Goal: Task Accomplishment & Management: Manage account settings

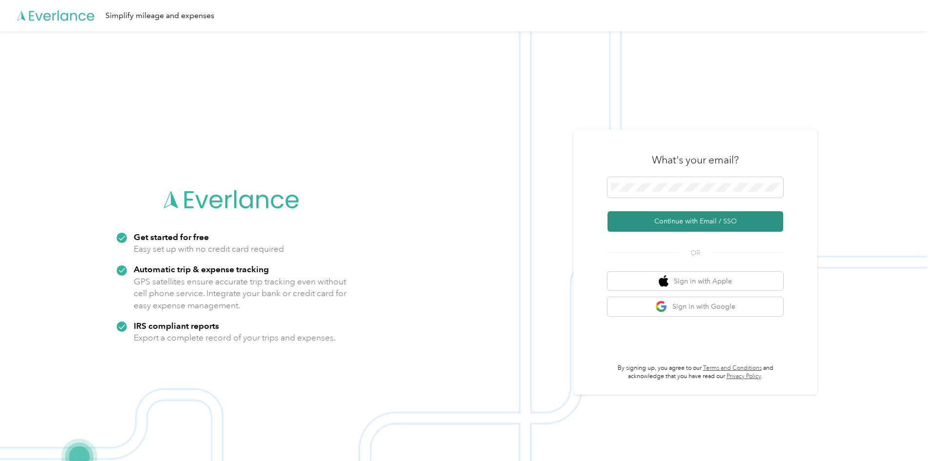
click at [694, 219] on button "Continue with Email / SSO" at bounding box center [696, 221] width 176 height 20
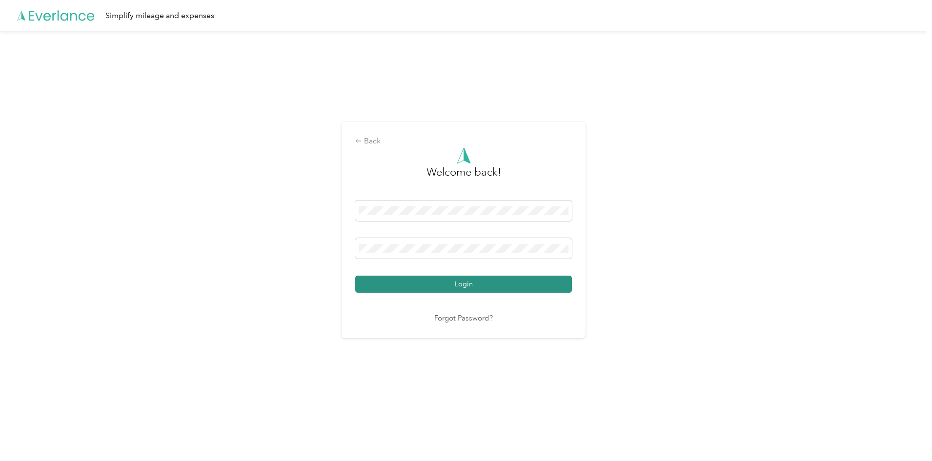
click at [439, 281] on button "Login" at bounding box center [463, 284] width 217 height 17
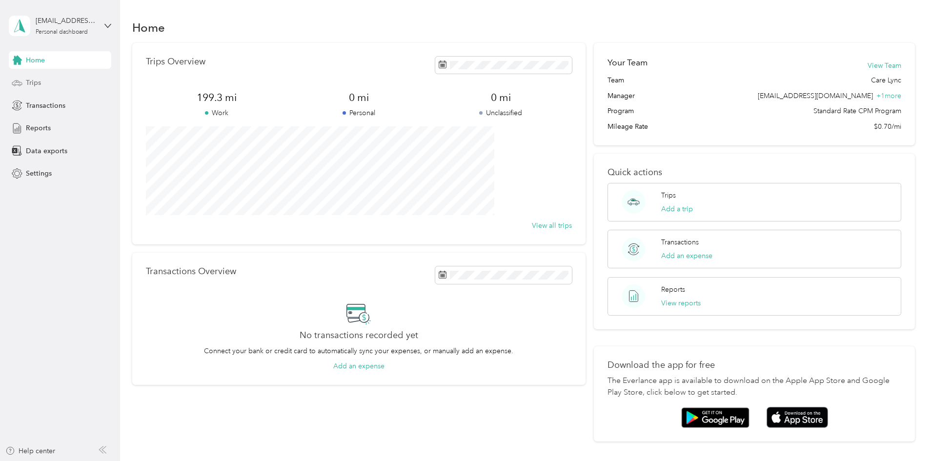
click at [35, 77] on div "Trips" at bounding box center [60, 83] width 102 height 18
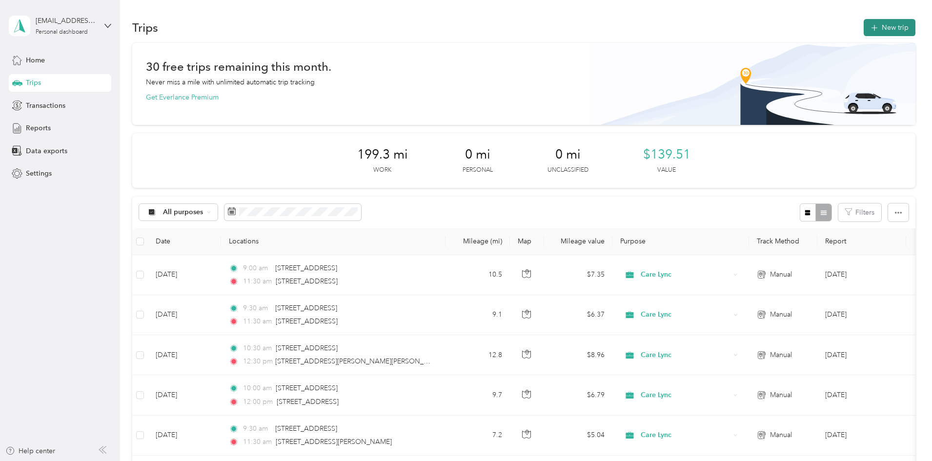
click at [864, 29] on button "New trip" at bounding box center [890, 27] width 52 height 17
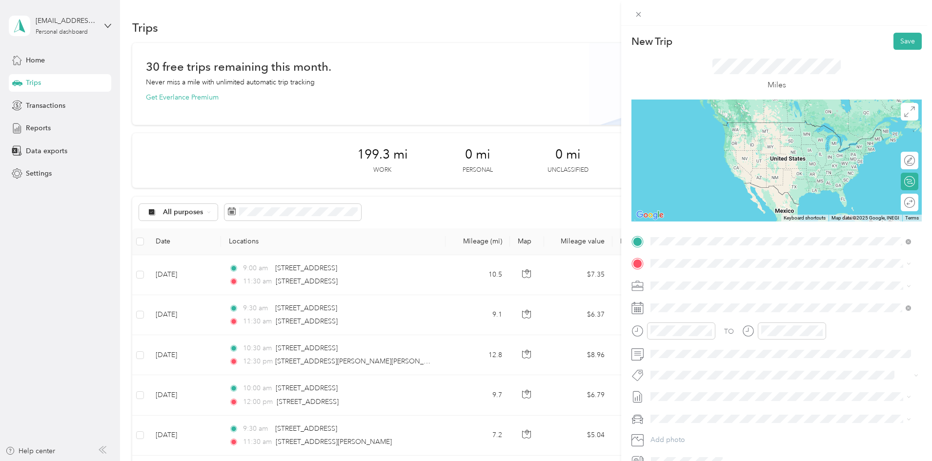
click at [692, 273] on span "[STREET_ADDRESS][PERSON_NAME][US_STATE]" at bounding box center [745, 276] width 152 height 9
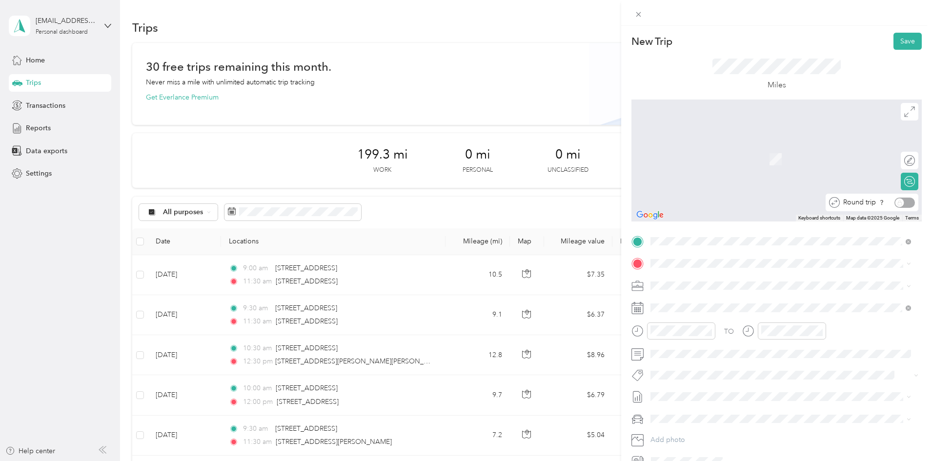
click at [904, 203] on div "Round trip" at bounding box center [877, 203] width 75 height 10
click at [893, 203] on div "Round trip" at bounding box center [877, 203] width 75 height 10
click at [829, 203] on icon at bounding box center [834, 202] width 11 height 11
click at [729, 301] on div "[STREET_ADDRESS][PERSON_NAME][US_STATE]" at bounding box center [781, 293] width 254 height 13
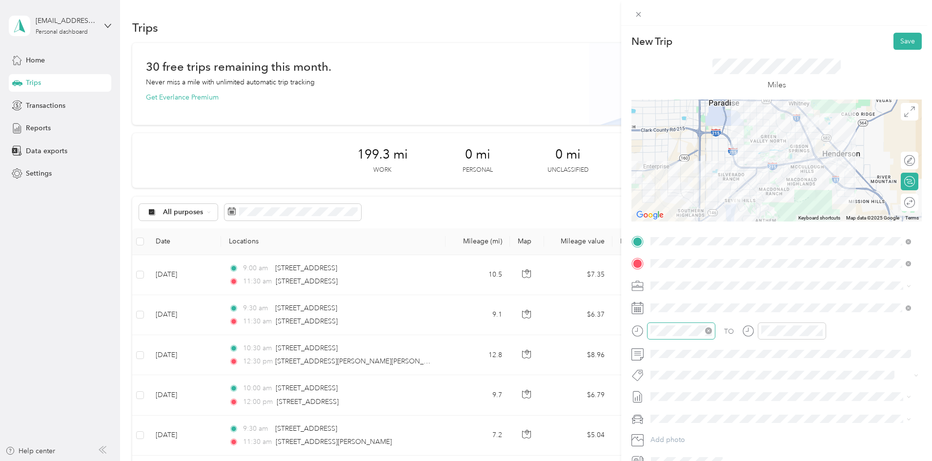
click at [709, 332] on icon "close-circle" at bounding box center [708, 330] width 7 height 7
click at [669, 265] on div "09" at bounding box center [660, 265] width 23 height 14
click at [688, 274] on div "30" at bounding box center [688, 273] width 23 height 14
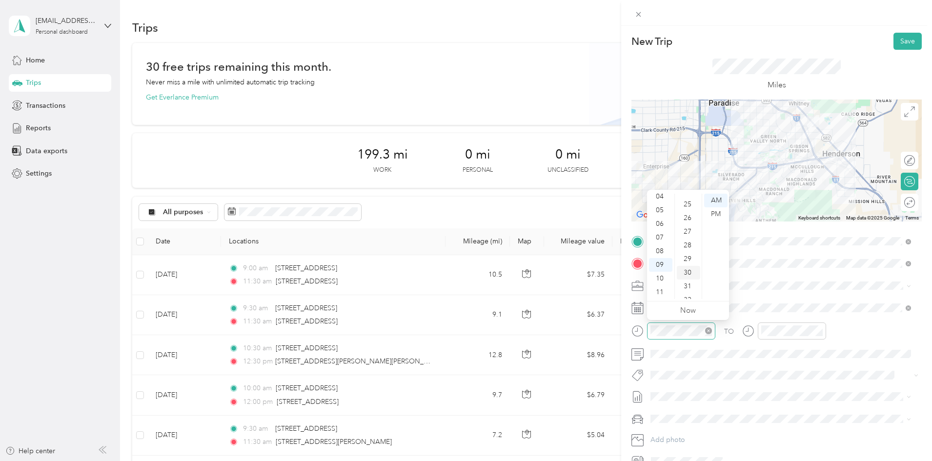
scroll to position [410, 0]
click at [720, 198] on div "AM" at bounding box center [715, 201] width 23 height 14
click at [756, 326] on div at bounding box center [784, 331] width 84 height 17
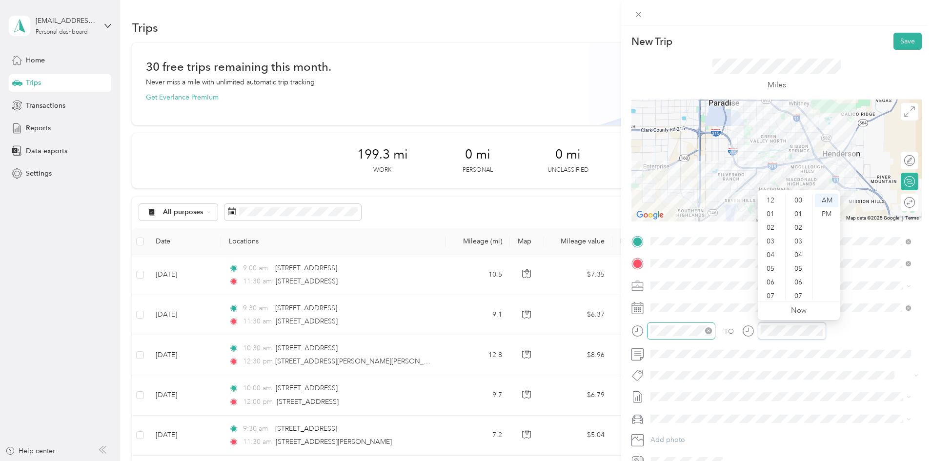
scroll to position [59, 0]
click at [772, 298] on div "11" at bounding box center [771, 292] width 23 height 14
click at [799, 224] on div "30" at bounding box center [799, 224] width 23 height 14
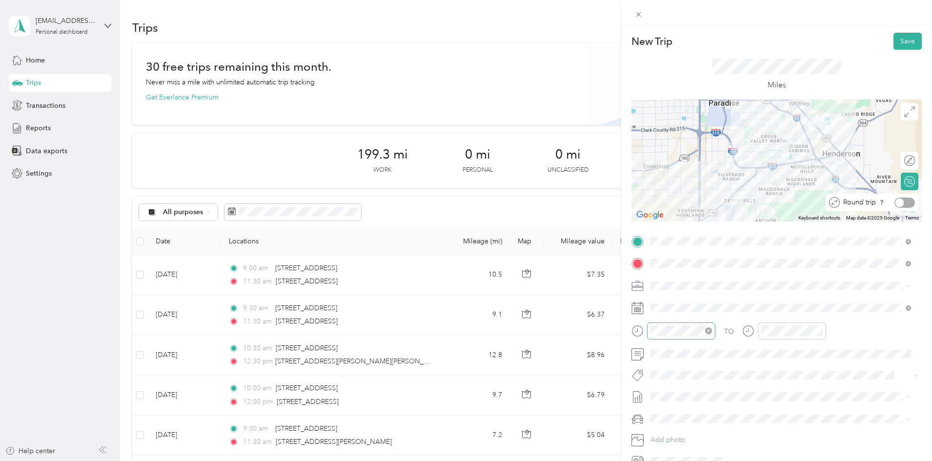
click at [898, 203] on div at bounding box center [905, 203] width 20 height 10
click at [901, 39] on button "Save" at bounding box center [908, 41] width 28 height 17
